Goal: Information Seeking & Learning: Learn about a topic

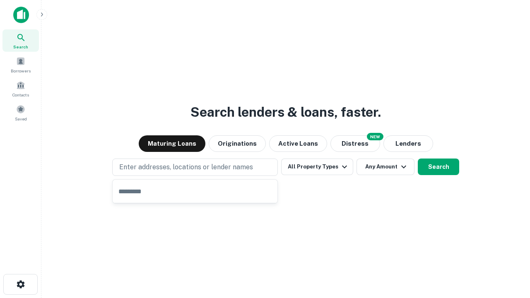
type input "**********"
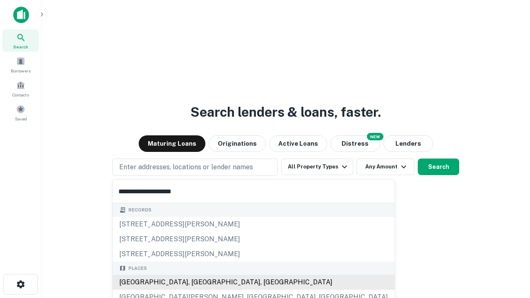
click at [198, 282] on div "[GEOGRAPHIC_DATA], [GEOGRAPHIC_DATA], [GEOGRAPHIC_DATA]" at bounding box center [254, 282] width 282 height 15
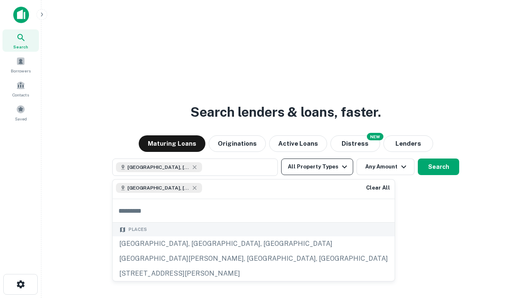
click at [317, 167] on button "All Property Types" at bounding box center [317, 167] width 72 height 17
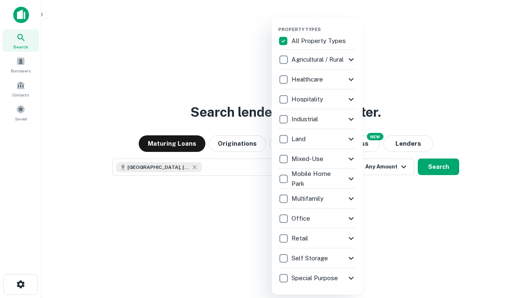
click at [324, 24] on button "button" at bounding box center [323, 24] width 91 height 0
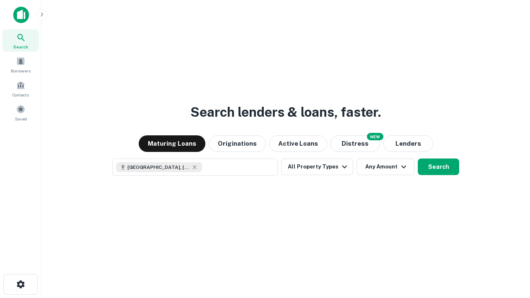
scroll to position [13, 0]
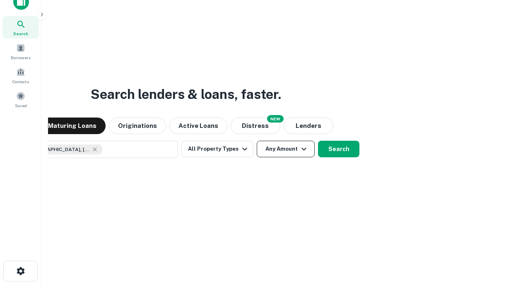
click at [257, 141] on button "Any Amount" at bounding box center [286, 149] width 58 height 17
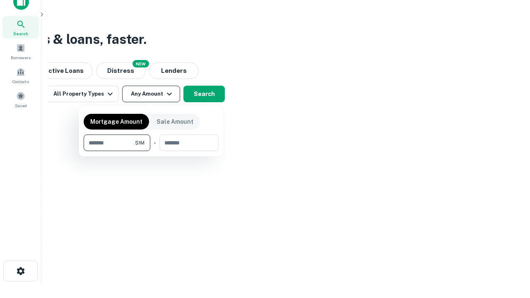
type input "*******"
click at [151, 151] on button "button" at bounding box center [151, 151] width 135 height 0
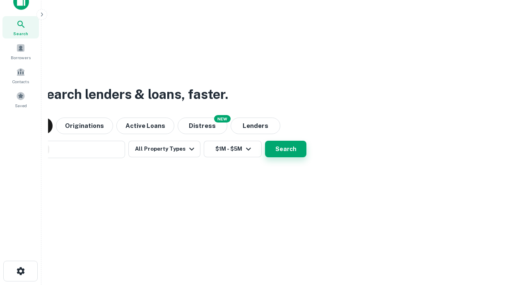
click at [265, 141] on button "Search" at bounding box center [285, 149] width 41 height 17
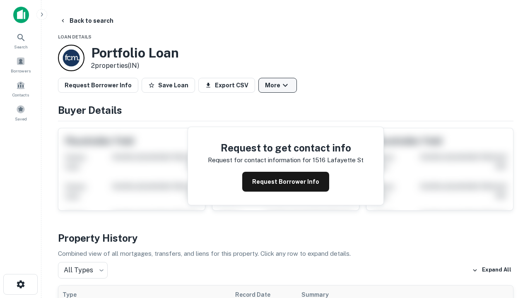
click at [277, 85] on button "More" at bounding box center [277, 85] width 39 height 15
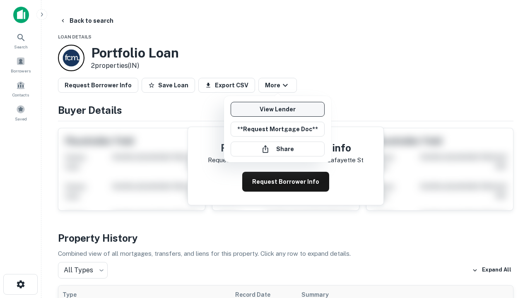
click at [277, 109] on link "View Lender" at bounding box center [278, 109] width 94 height 15
